Goal: Task Accomplishment & Management: Manage account settings

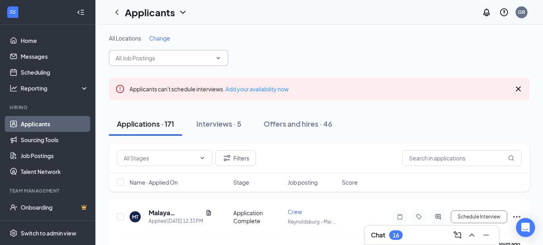
click at [156, 56] on input "text" at bounding box center [164, 58] width 96 height 9
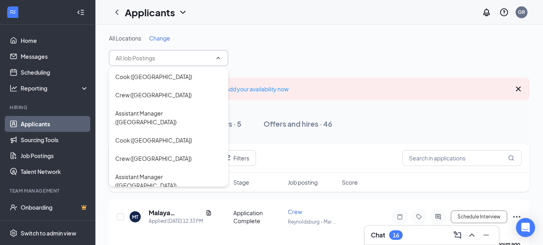
click at [41, 128] on link "Applicants" at bounding box center [55, 124] width 68 height 16
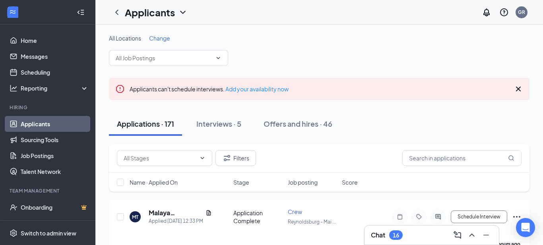
click at [41, 128] on link "Applicants" at bounding box center [55, 124] width 68 height 16
click at [413, 154] on input "text" at bounding box center [462, 158] width 119 height 16
type input "rimal"
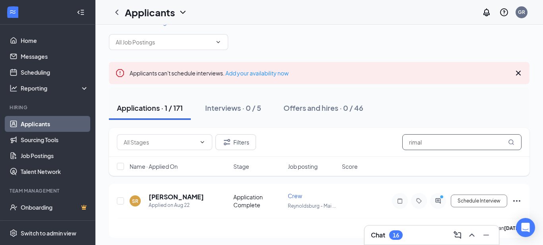
scroll to position [18, 0]
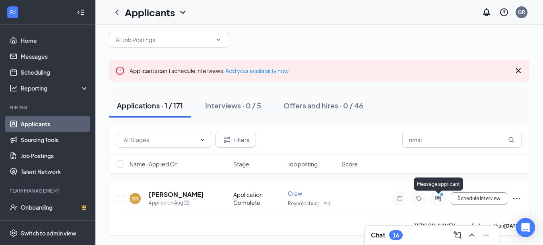
click at [440, 199] on icon "ActiveChat" at bounding box center [439, 199] width 10 height 6
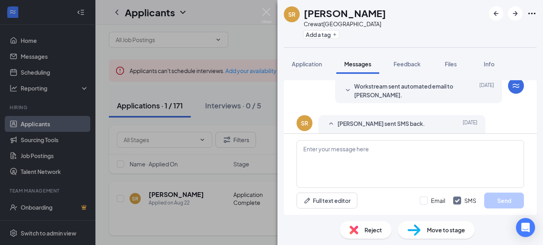
scroll to position [162, 0]
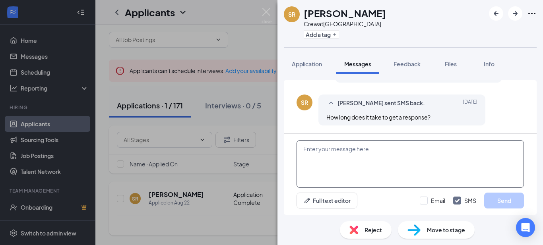
click at [352, 156] on textarea at bounding box center [411, 164] width 228 height 48
click at [270, 17] on img at bounding box center [267, 16] width 10 height 16
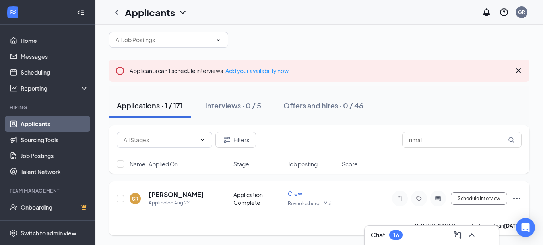
click at [434, 202] on div at bounding box center [438, 199] width 16 height 16
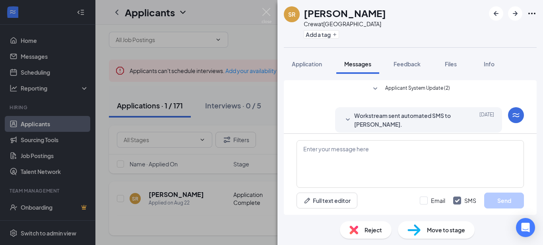
scroll to position [162, 0]
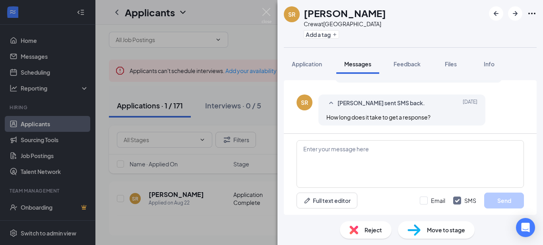
click at [469, 0] on html "Home Messages Scheduling Reporting Hiring Applicants Sourcing Tools Job Posting…" at bounding box center [271, 104] width 543 height 245
